Goal: Task Accomplishment & Management: Manage account settings

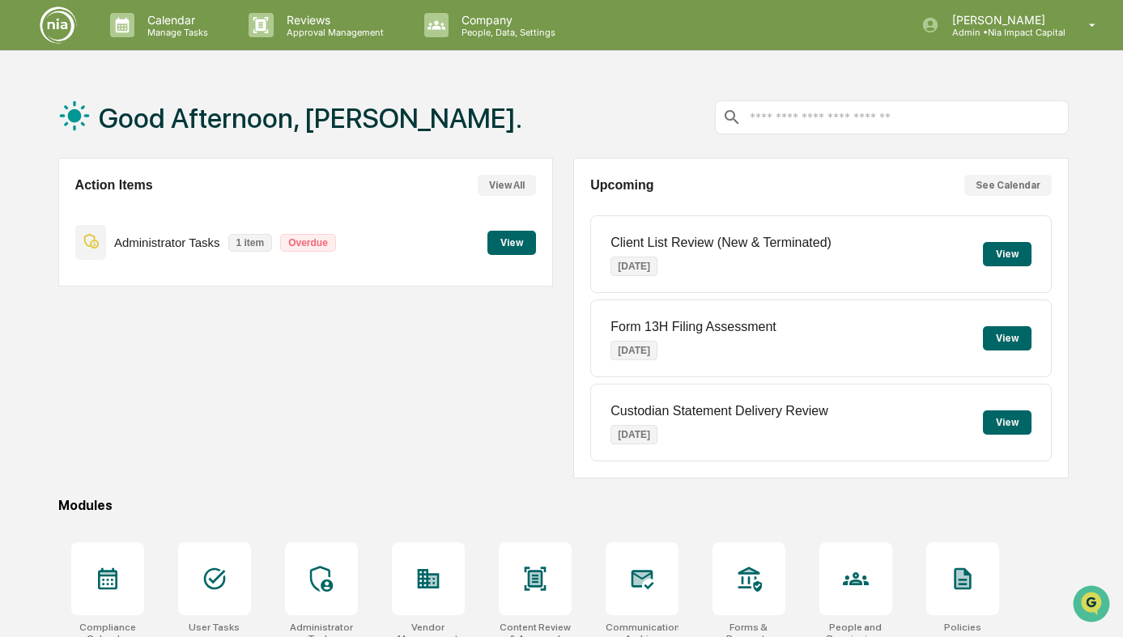
click at [503, 241] on button "View" at bounding box center [511, 243] width 49 height 24
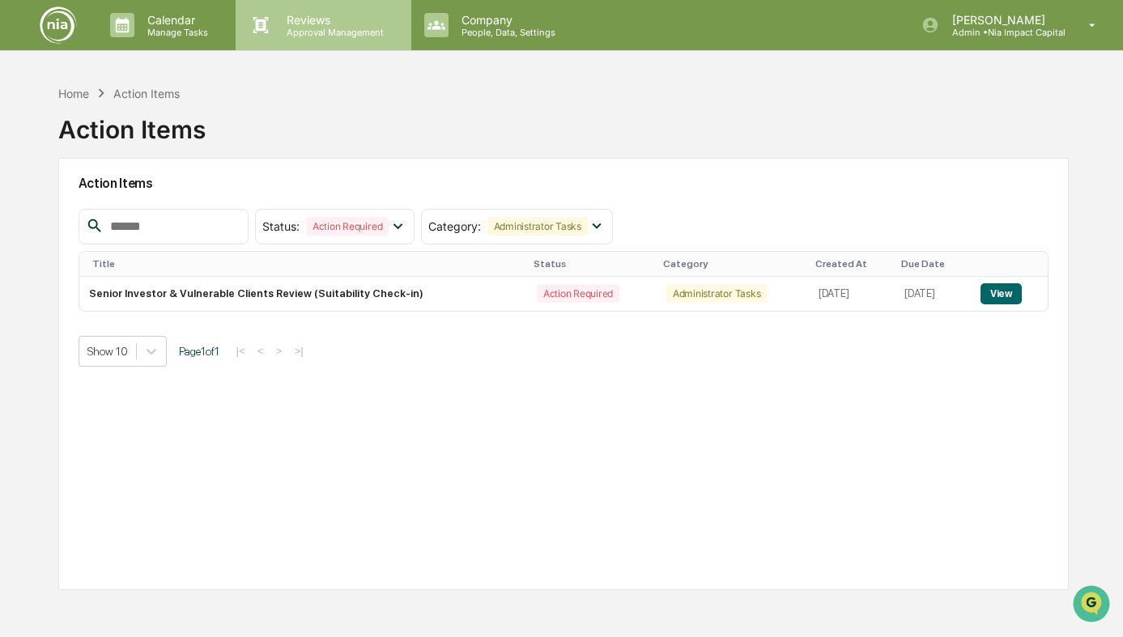
click at [316, 30] on p "Approval Management" at bounding box center [333, 32] width 118 height 11
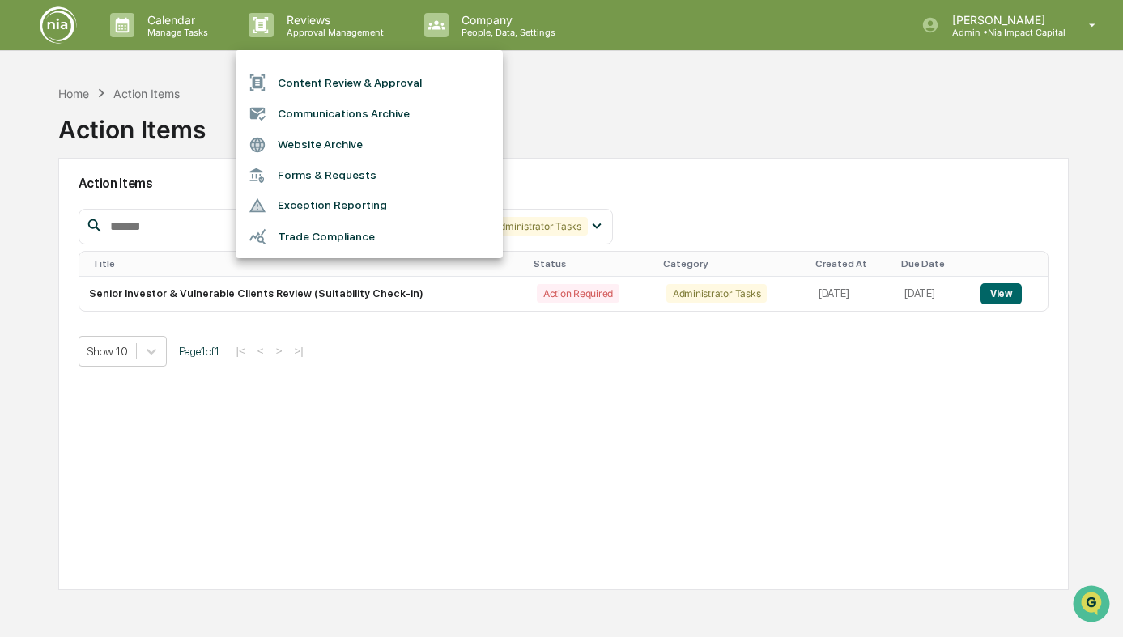
click at [322, 77] on li "Content Review & Approval" at bounding box center [369, 82] width 267 height 31
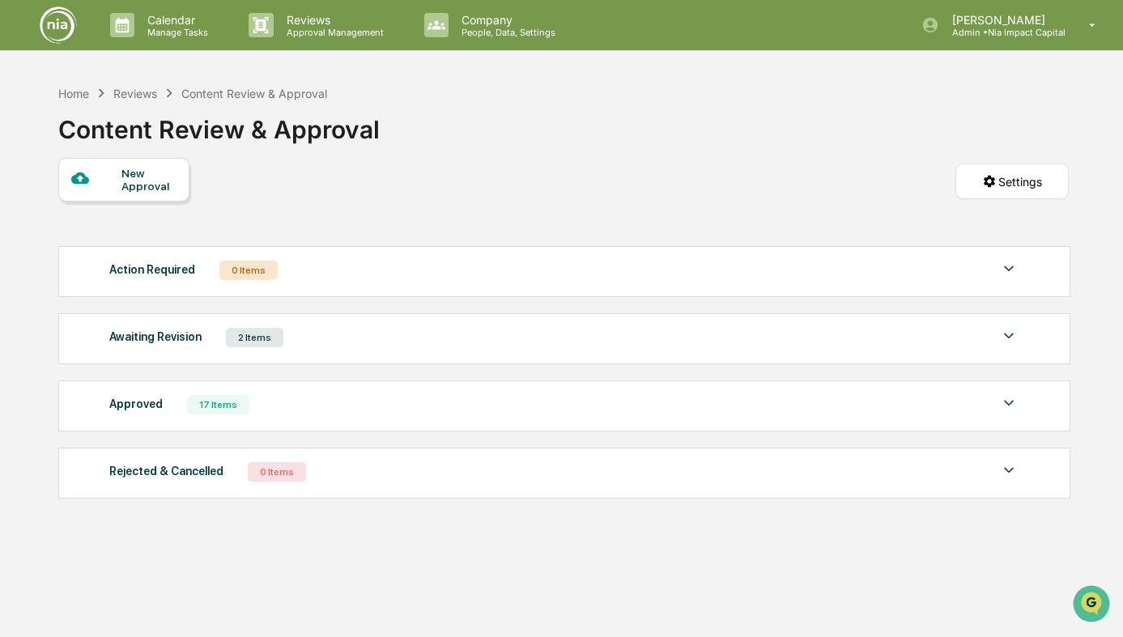
click at [295, 340] on div "Awaiting Revision 2 Items" at bounding box center [563, 337] width 909 height 23
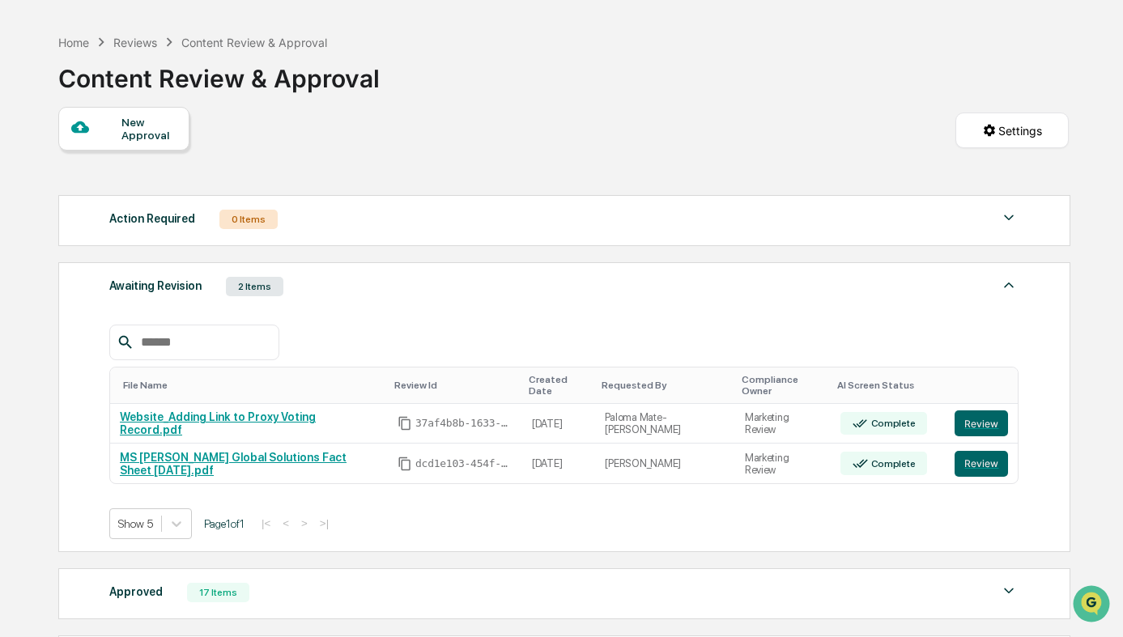
scroll to position [53, 0]
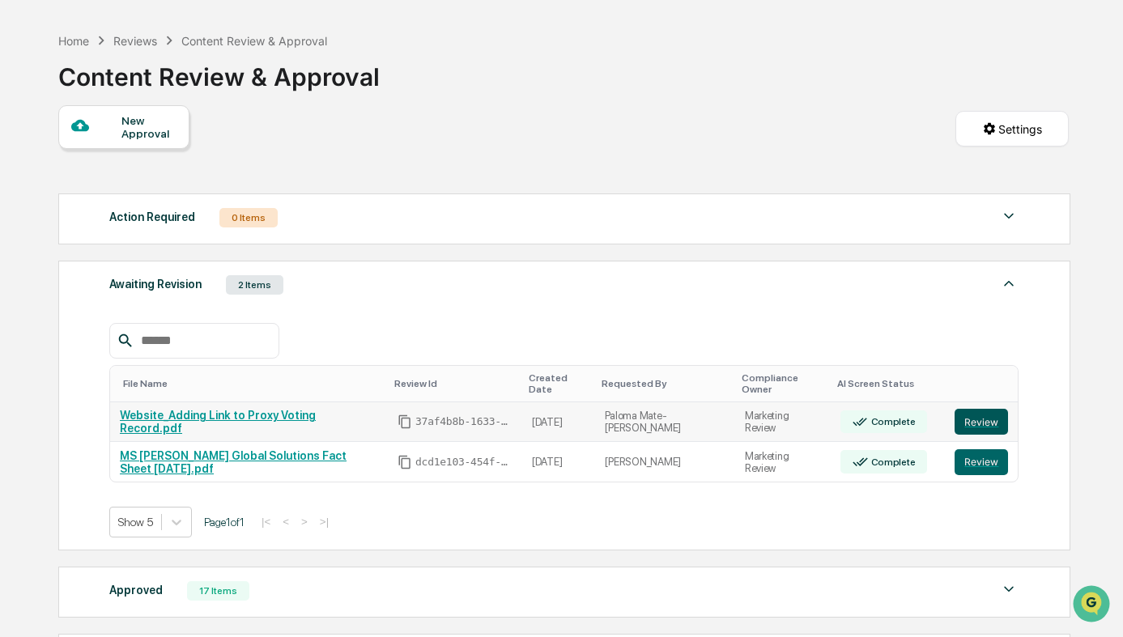
click at [986, 409] on button "Review" at bounding box center [980, 422] width 53 height 26
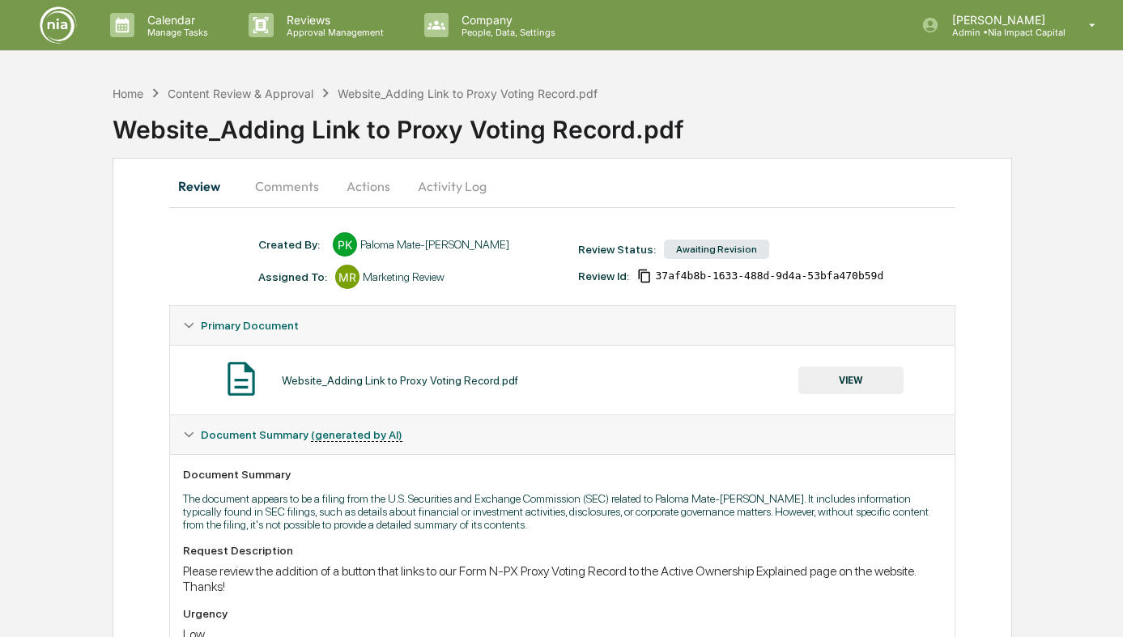
click at [295, 185] on button "Comments" at bounding box center [287, 186] width 90 height 39
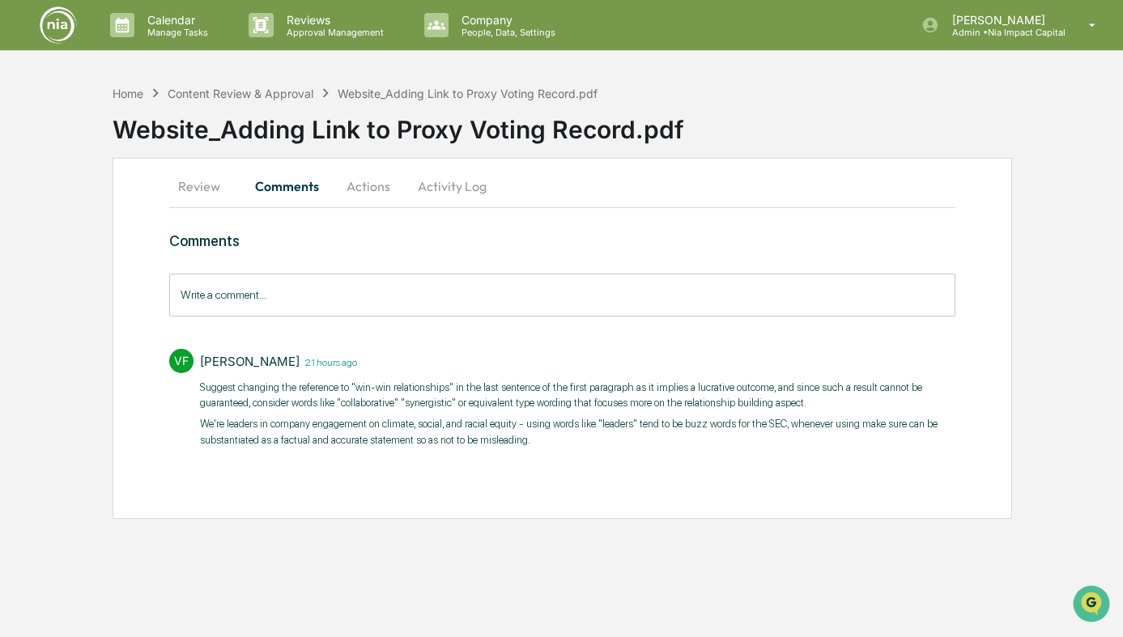
click at [214, 189] on button "Review" at bounding box center [205, 186] width 73 height 39
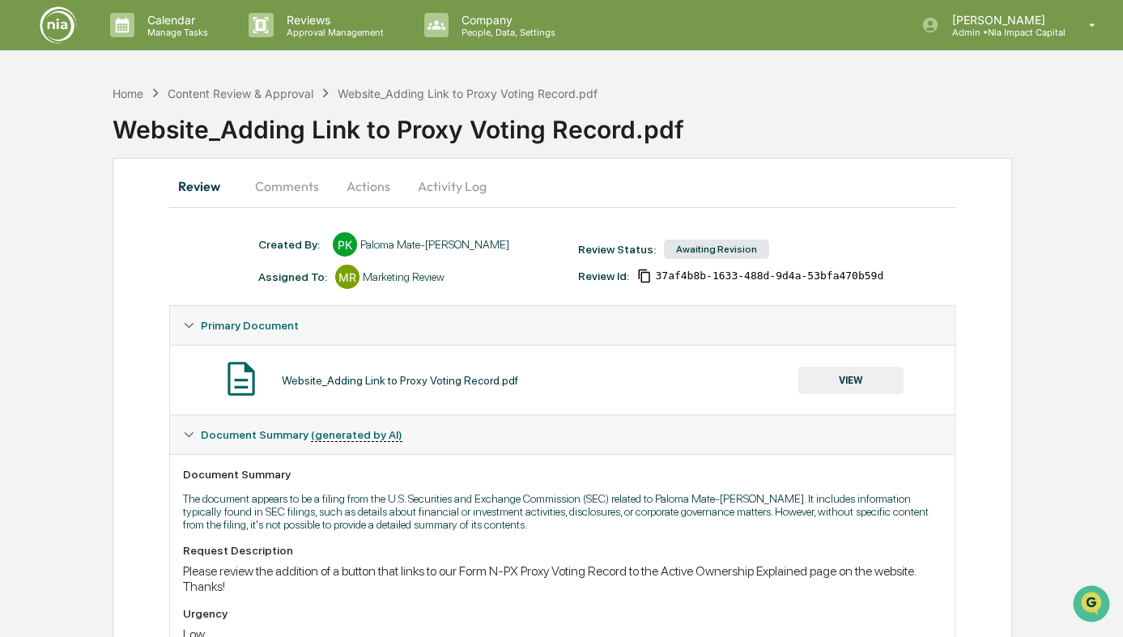
click at [378, 186] on button "Actions" at bounding box center [368, 186] width 73 height 39
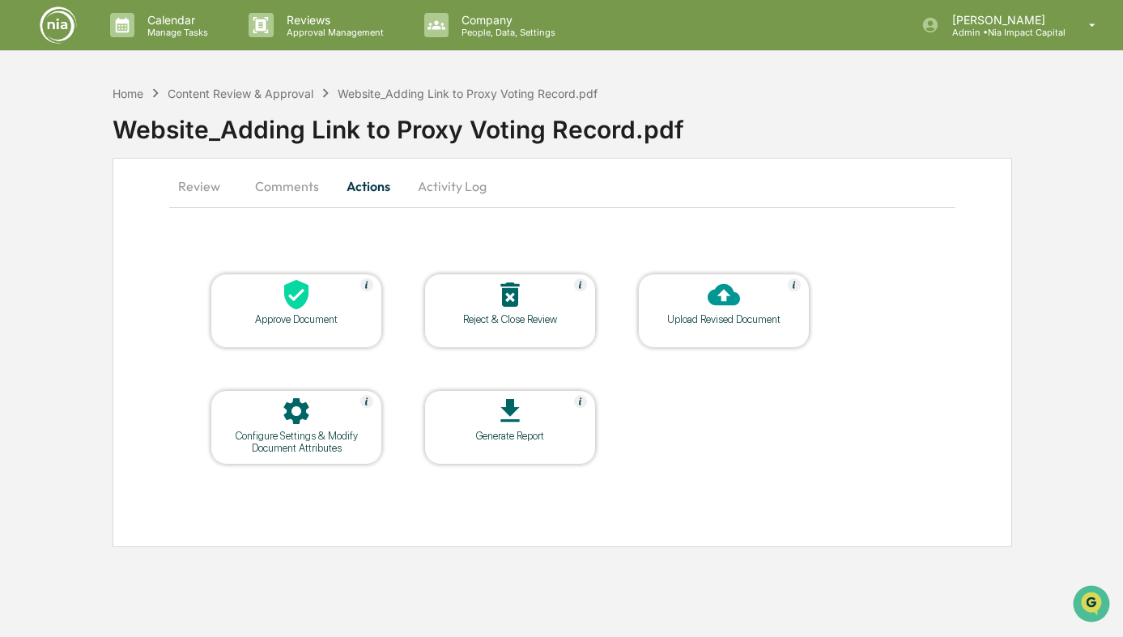
click at [313, 184] on button "Comments" at bounding box center [287, 186] width 90 height 39
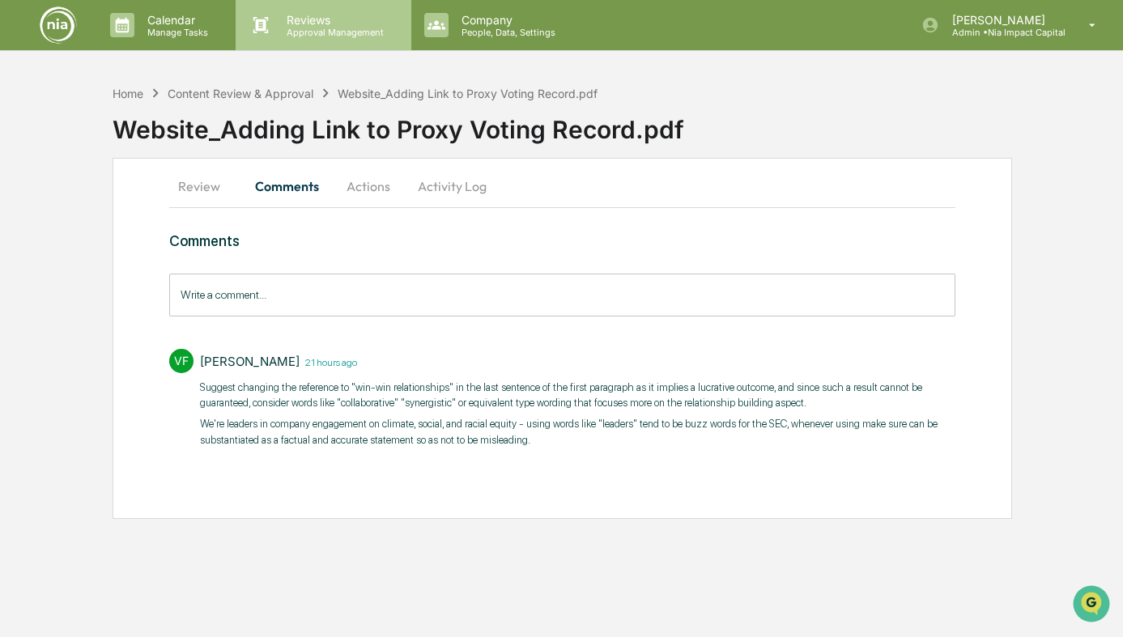
click at [279, 21] on p "Reviews" at bounding box center [333, 20] width 118 height 14
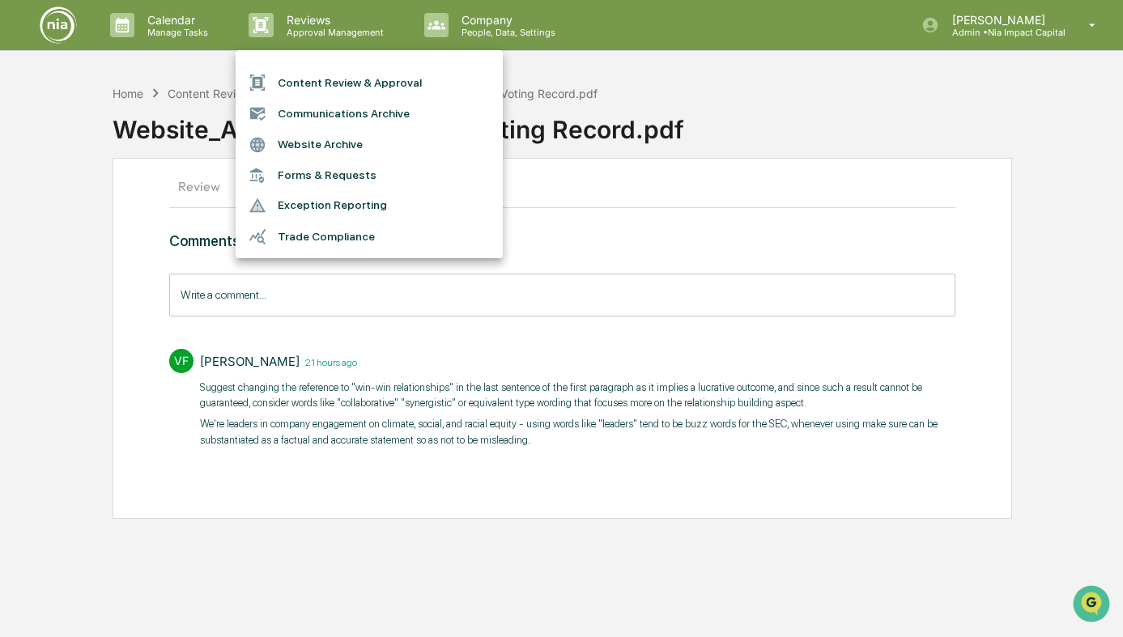
click at [173, 28] on div at bounding box center [561, 318] width 1123 height 637
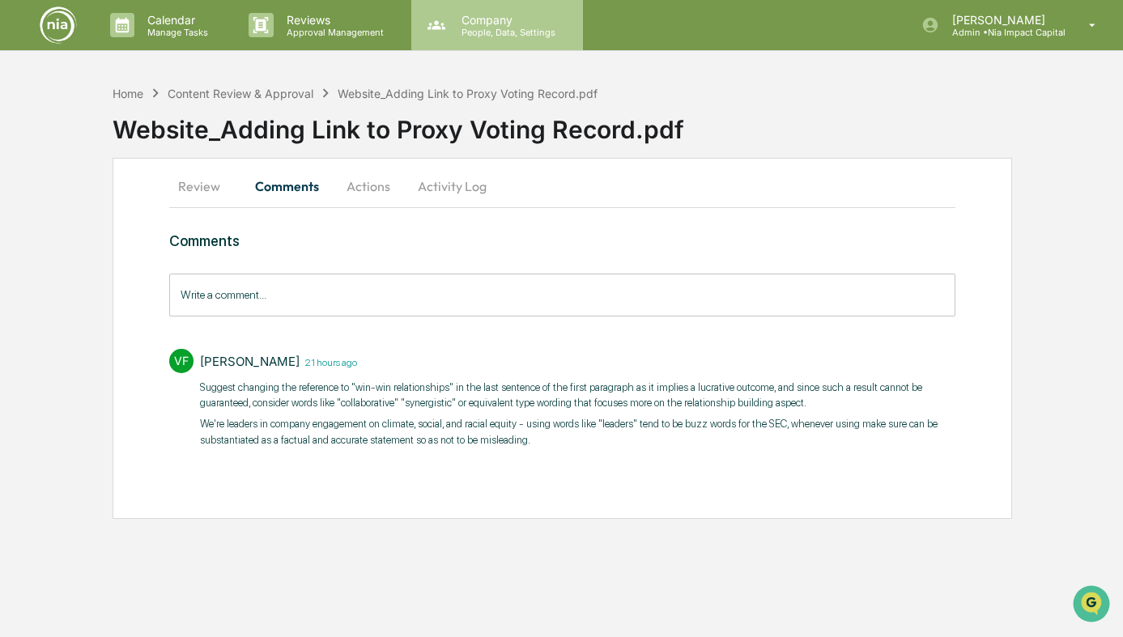
click at [521, 19] on p "Company" at bounding box center [505, 20] width 115 height 14
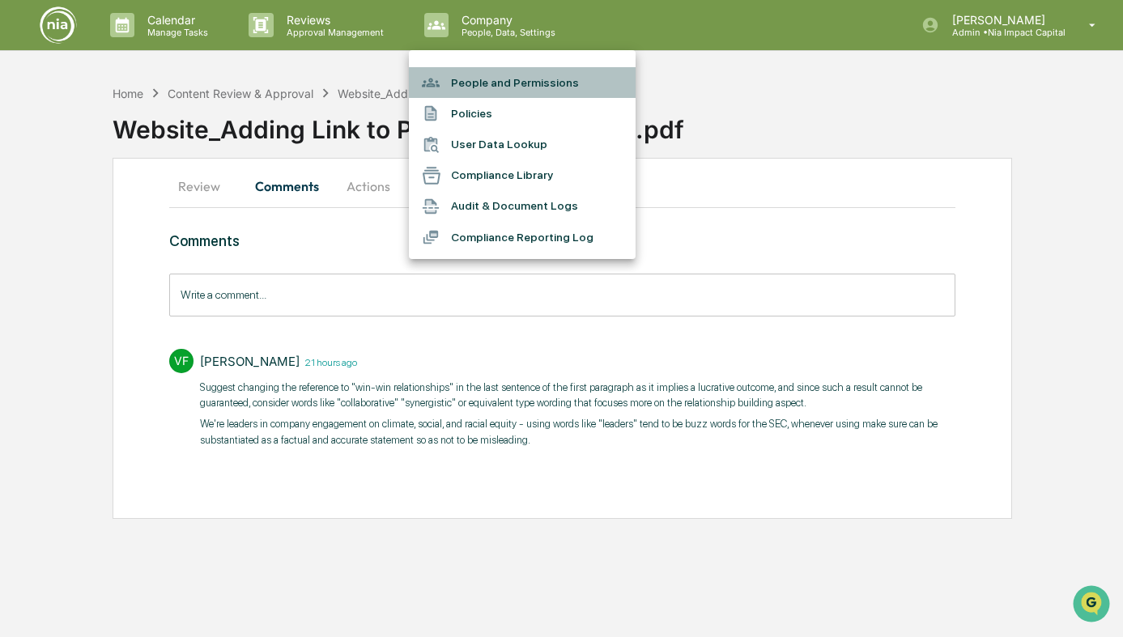
click at [495, 93] on li "People and Permissions" at bounding box center [522, 82] width 227 height 31
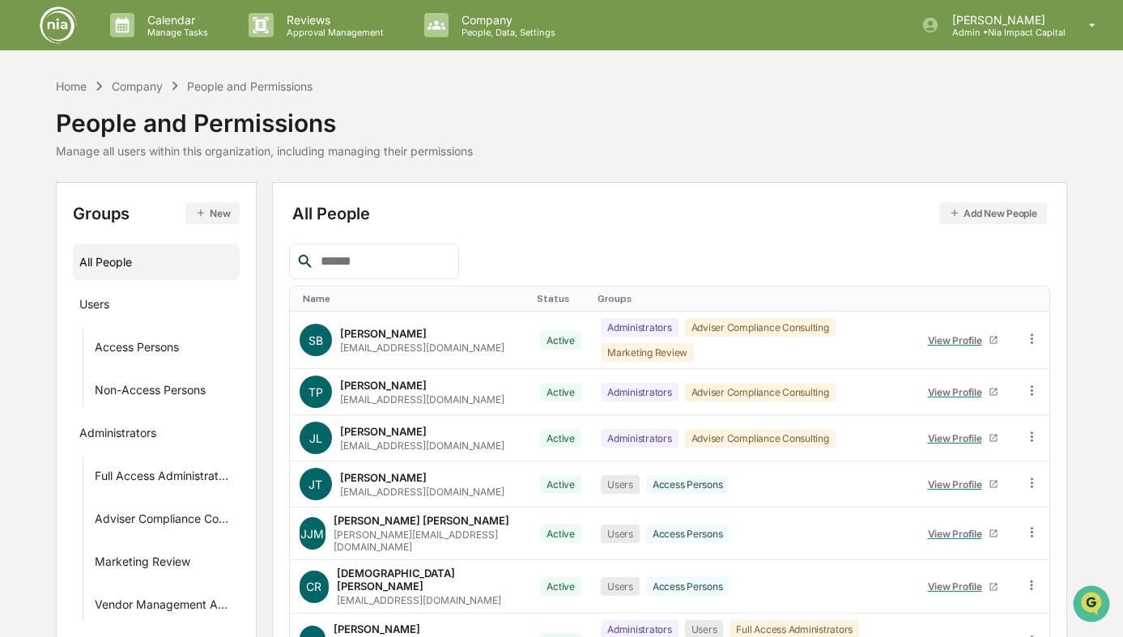
click at [194, 214] on button "New" at bounding box center [212, 213] width 54 height 22
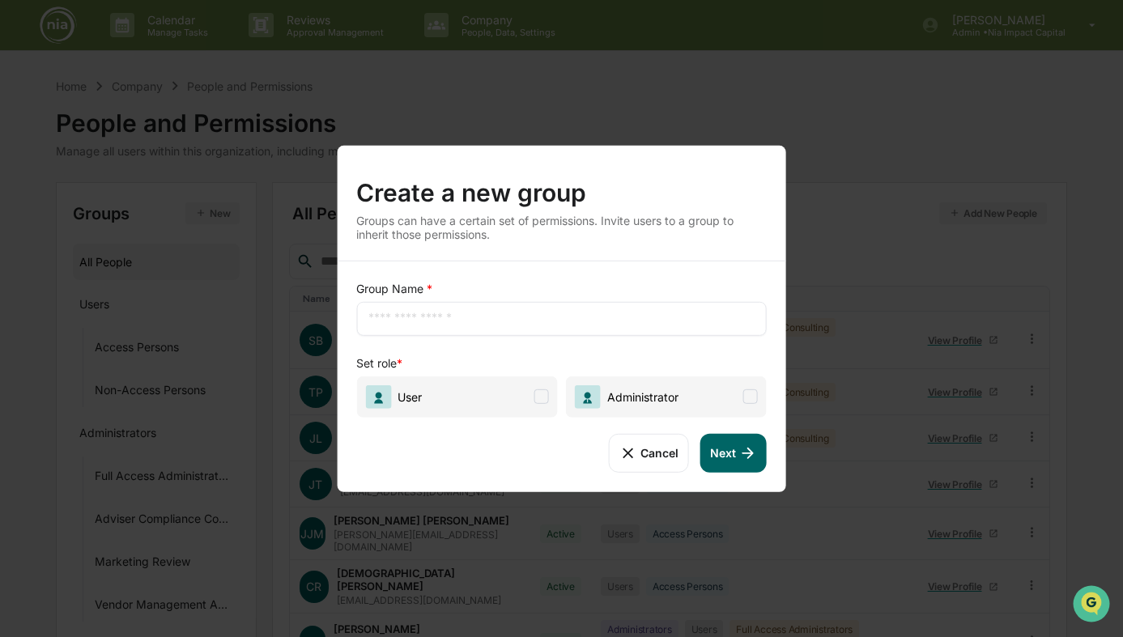
click at [524, 397] on span "User" at bounding box center [456, 396] width 201 height 41
click at [660, 448] on button "Cancel" at bounding box center [648, 452] width 80 height 39
